Goal: Navigation & Orientation: Find specific page/section

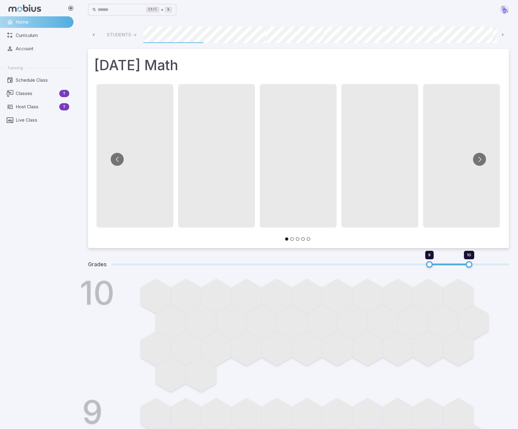
scroll to position [0, 242]
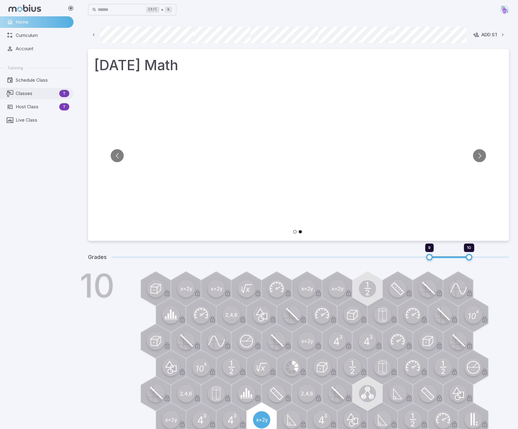
click at [28, 95] on span "Classes" at bounding box center [36, 93] width 41 height 7
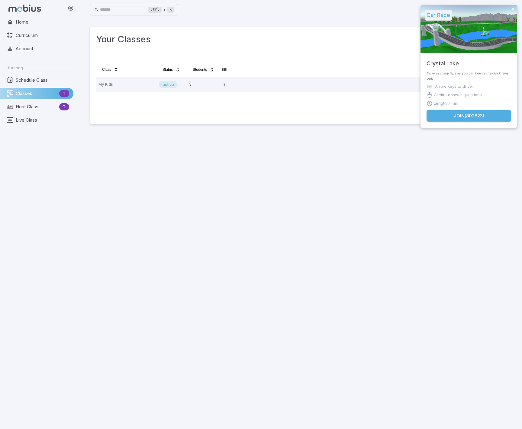
click at [462, 117] on button "Join ( 802823 )" at bounding box center [469, 115] width 85 height 11
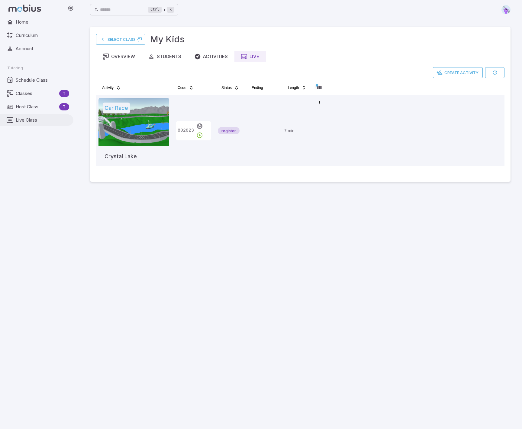
click at [25, 119] on span "Live Class" at bounding box center [43, 120] width 54 height 7
